Goal: Check status

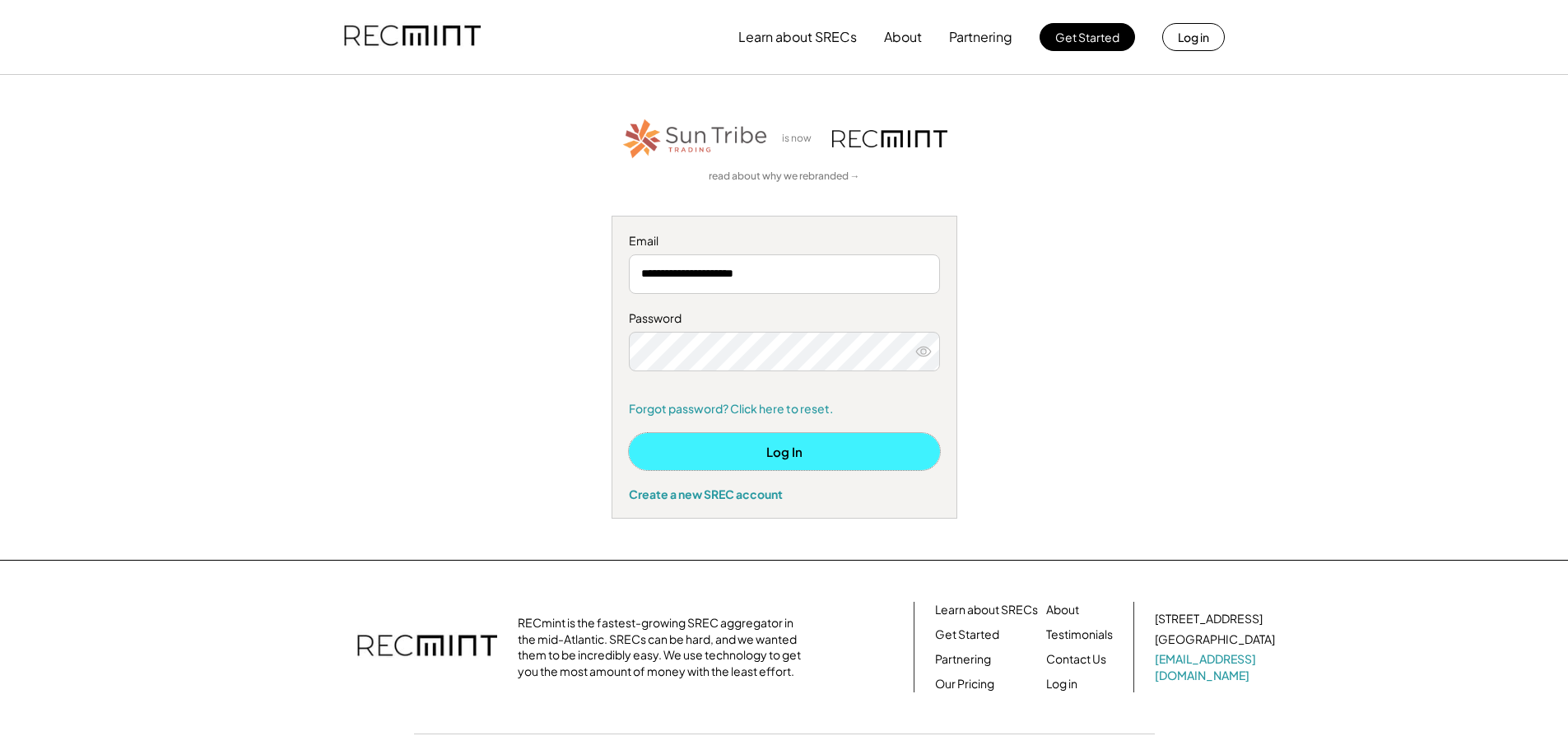
click at [789, 446] on button "Log In" at bounding box center [784, 451] width 311 height 37
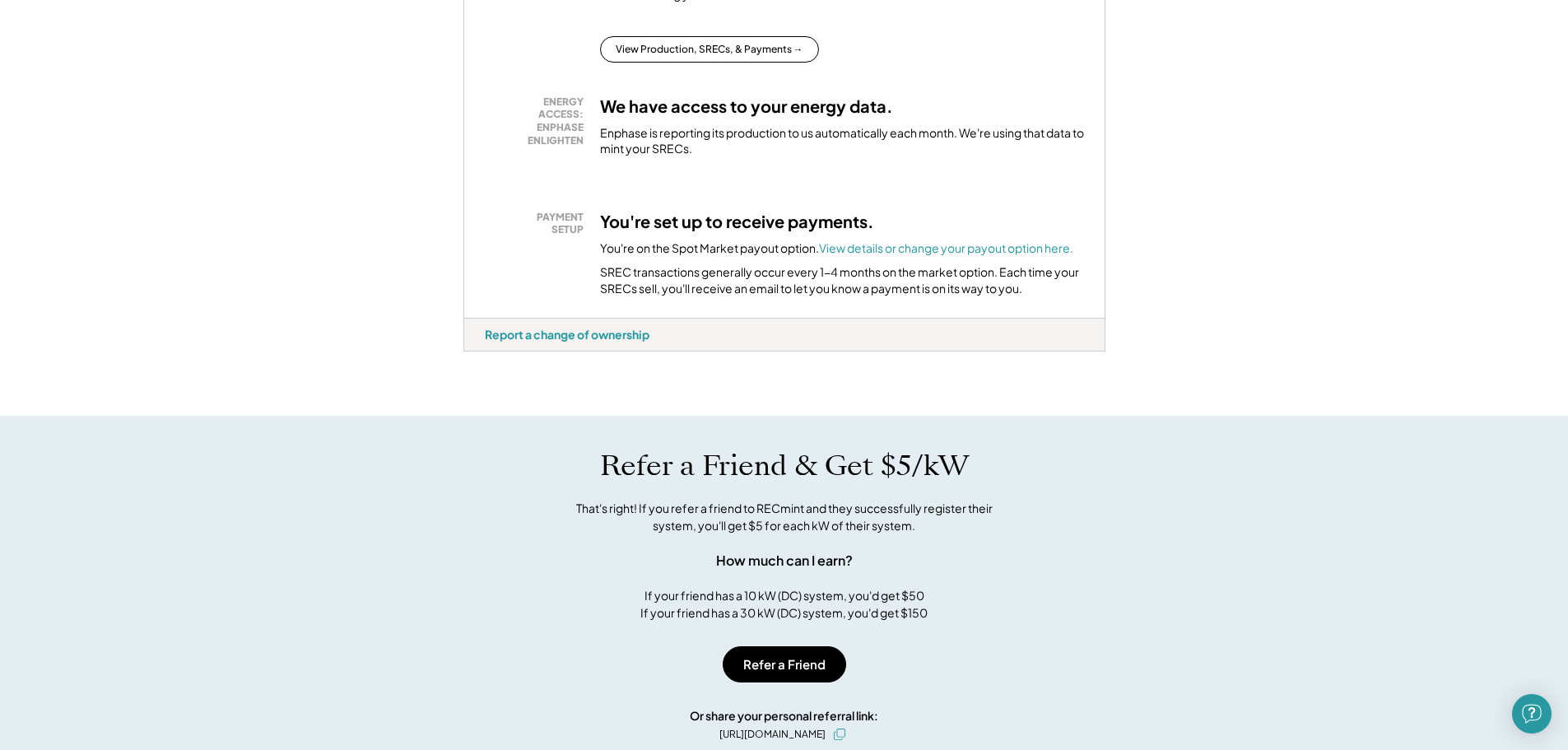
scroll to position [329, 0]
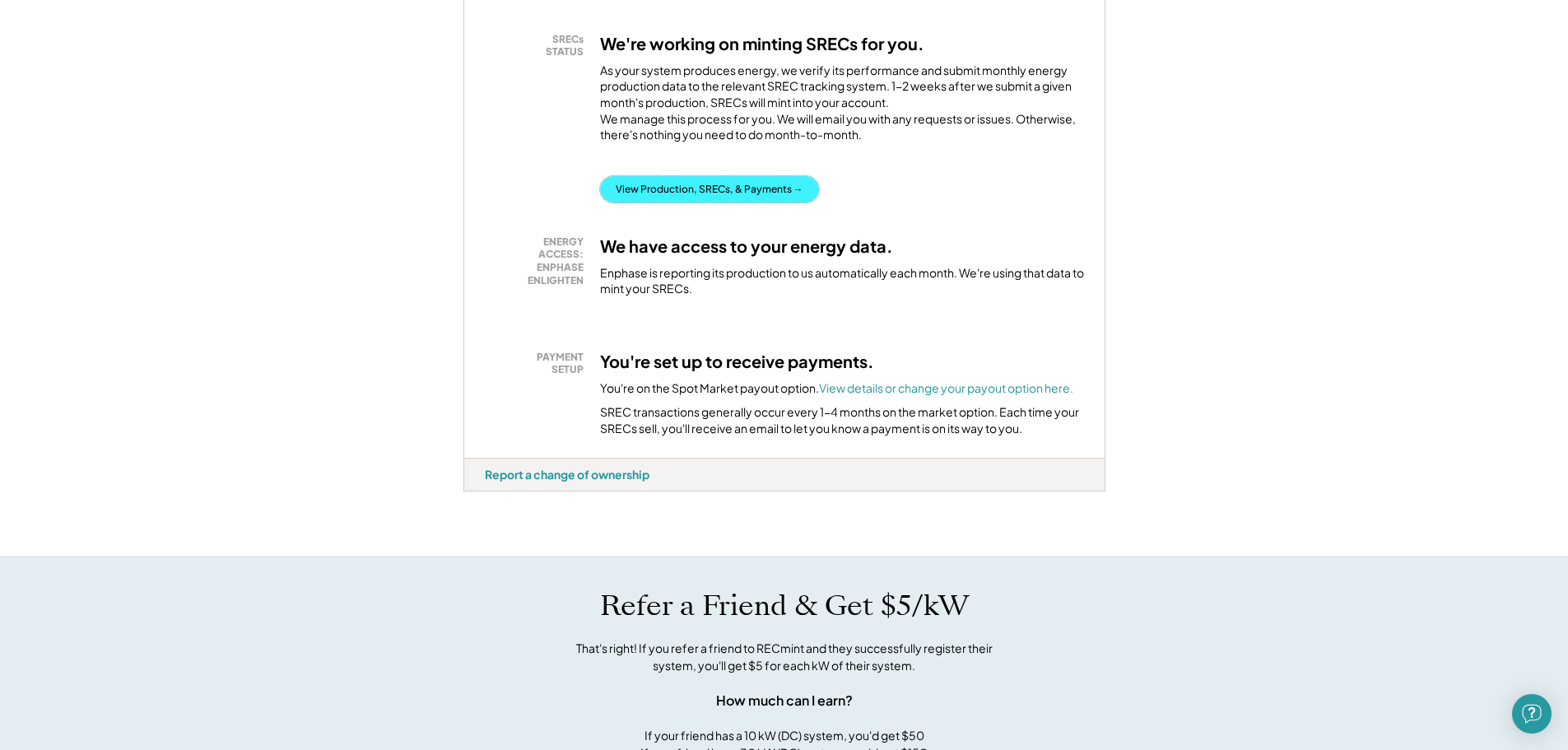
click at [744, 200] on button "View Production, SRECs, & Payments →" at bounding box center [709, 189] width 219 height 27
